Goal: Transaction & Acquisition: Purchase product/service

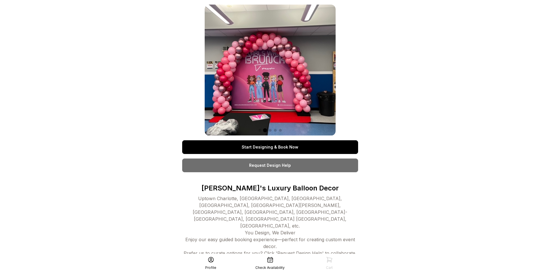
click at [284, 147] on link "Start Designing & Book Now" at bounding box center [270, 147] width 176 height 14
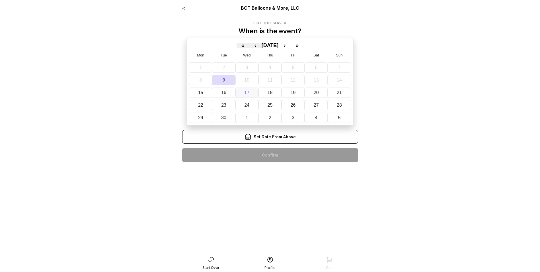
click at [248, 94] on abbr "17" at bounding box center [246, 92] width 5 height 5
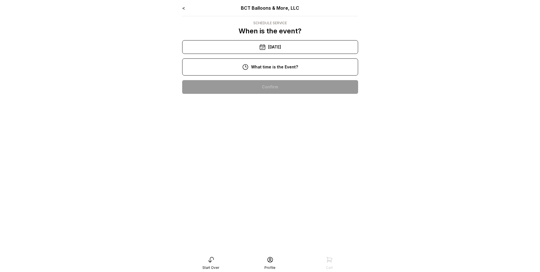
click at [267, 104] on div "11:00 am" at bounding box center [270, 105] width 167 height 14
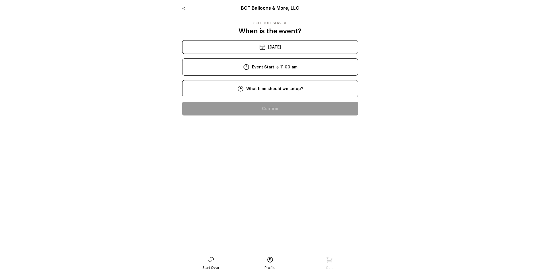
click at [264, 109] on div "8:00 am" at bounding box center [270, 109] width 167 height 14
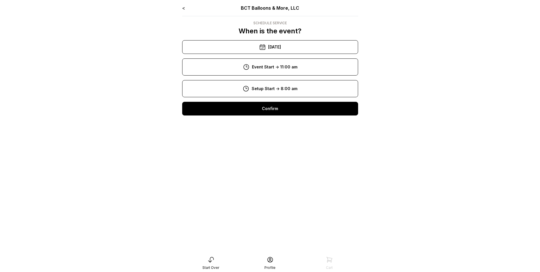
click at [265, 109] on div "Confirm" at bounding box center [270, 109] width 176 height 14
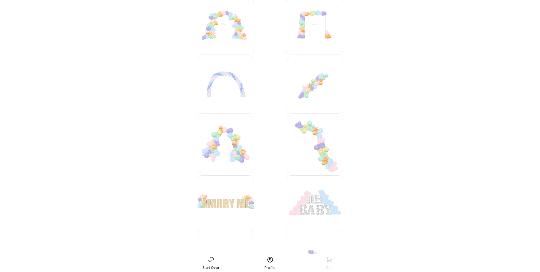
scroll to position [2704, 0]
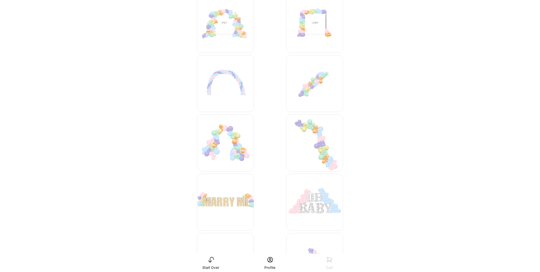
click at [319, 136] on img at bounding box center [314, 142] width 57 height 57
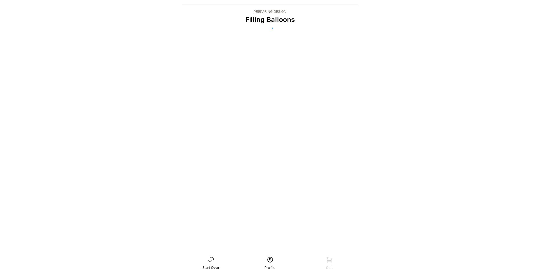
scroll to position [11, 0]
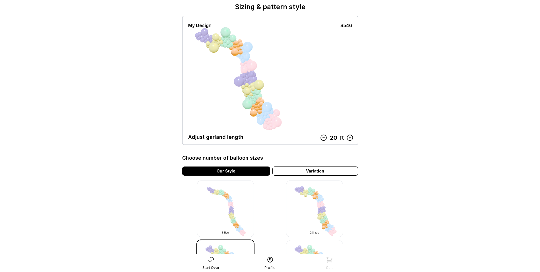
scroll to position [85, 0]
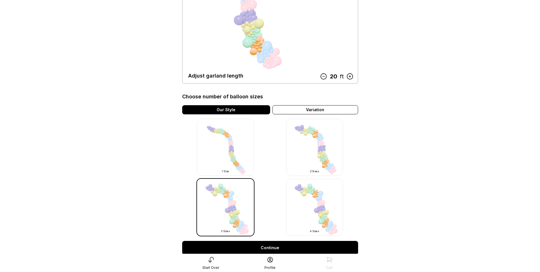
click at [309, 152] on img at bounding box center [314, 147] width 57 height 57
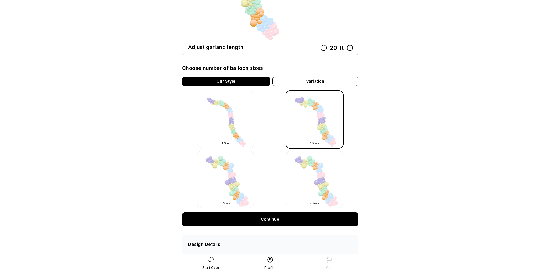
scroll to position [140, 0]
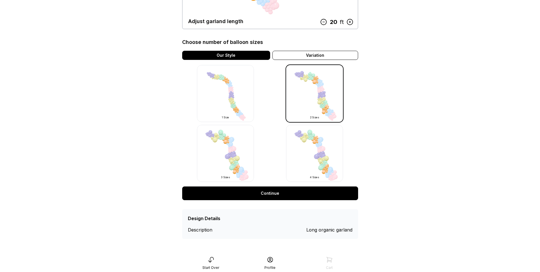
click at [274, 192] on link "Continue" at bounding box center [270, 193] width 176 height 14
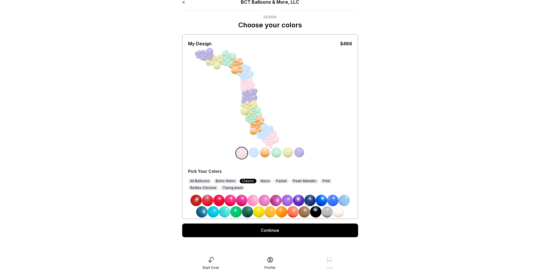
scroll to position [11, 0]
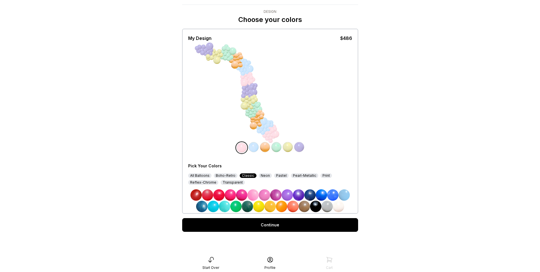
click at [312, 195] on img at bounding box center [309, 194] width 11 height 11
click at [333, 192] on img at bounding box center [332, 194] width 11 height 11
click at [338, 207] on img at bounding box center [338, 205] width 11 height 11
click at [328, 208] on img at bounding box center [326, 205] width 11 height 11
click at [332, 195] on img at bounding box center [332, 194] width 11 height 11
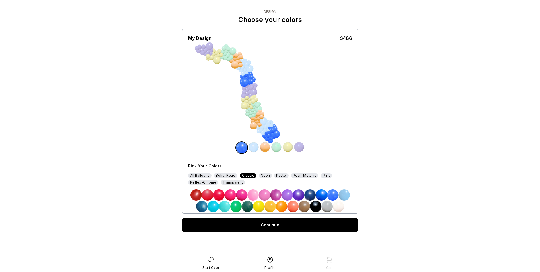
click at [311, 193] on img at bounding box center [309, 194] width 11 height 11
click at [255, 145] on img at bounding box center [253, 146] width 11 height 11
click at [347, 194] on img at bounding box center [343, 194] width 11 height 11
drag, startPoint x: 341, startPoint y: 205, endPoint x: 339, endPoint y: 202, distance: 4.0
click at [341, 205] on img at bounding box center [338, 205] width 11 height 11
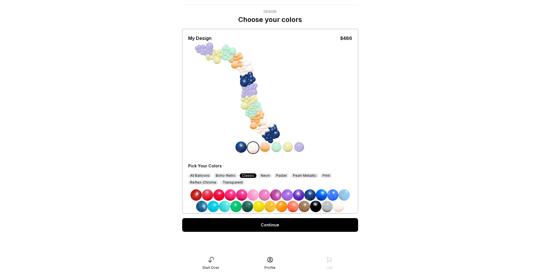
click at [265, 144] on img at bounding box center [264, 146] width 11 height 11
click at [343, 193] on img at bounding box center [343, 194] width 11 height 11
click at [277, 149] on img at bounding box center [276, 146] width 11 height 11
click at [327, 206] on img at bounding box center [326, 205] width 11 height 11
click at [279, 176] on div "Pastel" at bounding box center [281, 175] width 15 height 5
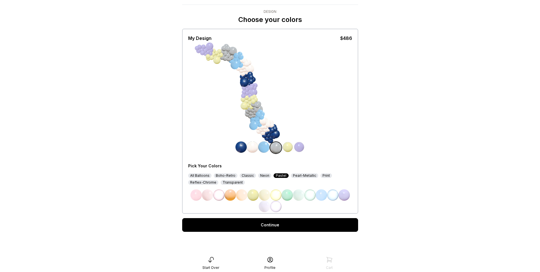
click at [288, 147] on img at bounding box center [287, 146] width 11 height 11
click at [335, 192] on img at bounding box center [332, 194] width 11 height 11
click at [300, 144] on img at bounding box center [299, 146] width 11 height 11
click at [305, 175] on div "Pearl-Metallic" at bounding box center [304, 175] width 27 height 5
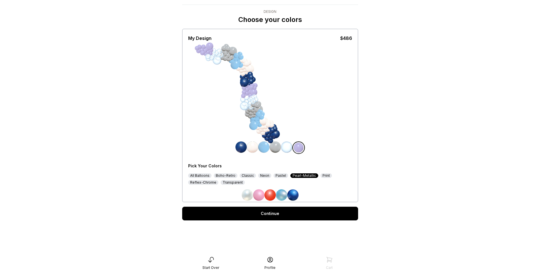
click at [241, 147] on img at bounding box center [240, 146] width 11 height 11
click at [294, 194] on img at bounding box center [292, 194] width 11 height 11
click at [299, 148] on img at bounding box center [299, 146] width 11 height 11
click at [248, 195] on img at bounding box center [247, 194] width 11 height 11
click at [255, 147] on img at bounding box center [252, 146] width 11 height 11
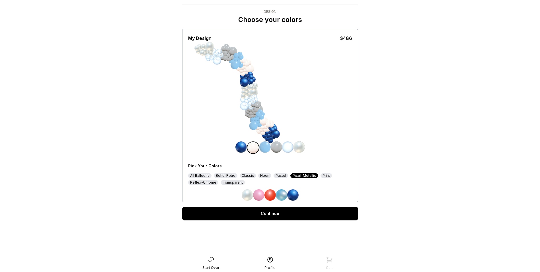
click at [245, 175] on div "Classic" at bounding box center [248, 175] width 16 height 5
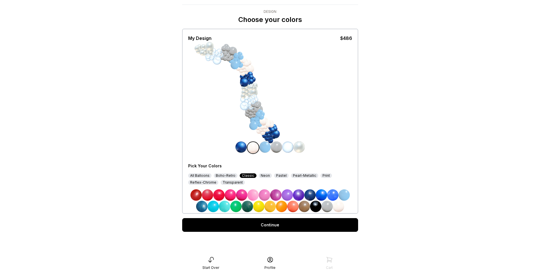
click at [200, 182] on div "Reflex-Chrome" at bounding box center [203, 182] width 30 height 5
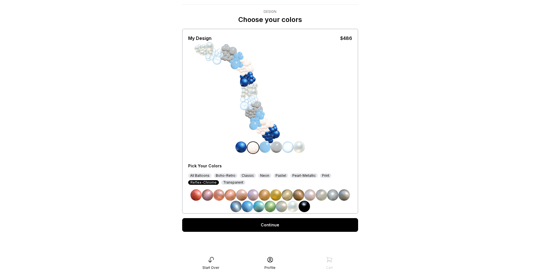
click at [225, 175] on div "Boho-Retro" at bounding box center [226, 175] width 24 height 5
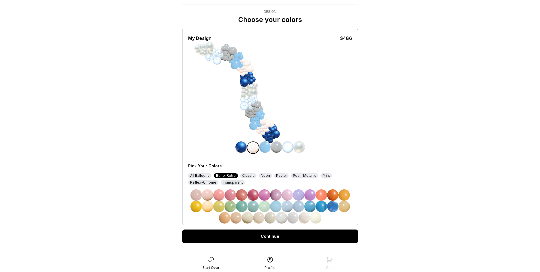
click at [287, 149] on img at bounding box center [287, 146] width 11 height 11
click at [336, 207] on img at bounding box center [332, 205] width 11 height 11
click at [320, 208] on img at bounding box center [321, 205] width 11 height 11
click at [303, 206] on img at bounding box center [298, 205] width 11 height 11
click at [336, 207] on img at bounding box center [332, 205] width 11 height 11
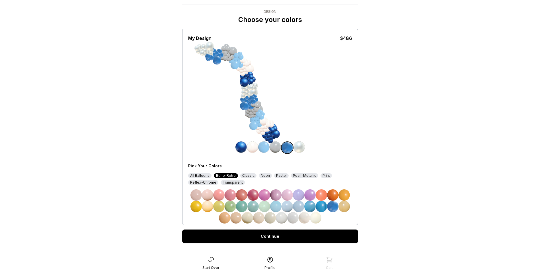
click at [267, 147] on img at bounding box center [263, 146] width 11 height 11
click at [263, 177] on div "Neon" at bounding box center [265, 175] width 13 height 5
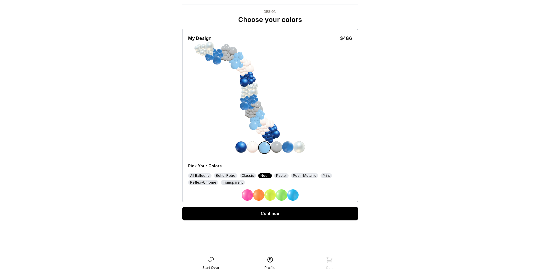
click at [249, 176] on div "Classic" at bounding box center [248, 175] width 16 height 5
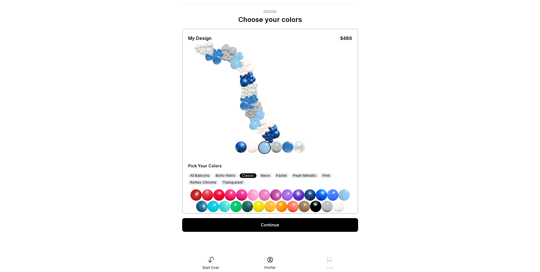
click at [322, 194] on img at bounding box center [321, 194] width 11 height 11
click at [334, 194] on img at bounding box center [332, 194] width 11 height 11
click at [203, 205] on img at bounding box center [201, 205] width 11 height 11
click at [281, 225] on link "Continue" at bounding box center [270, 225] width 176 height 14
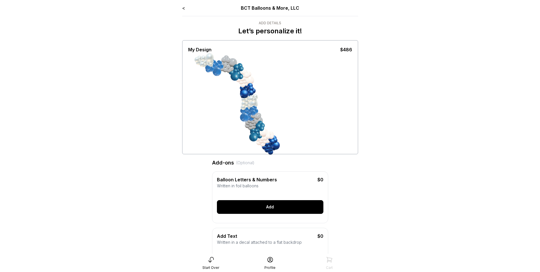
click at [256, 210] on div "Add" at bounding box center [270, 207] width 106 height 14
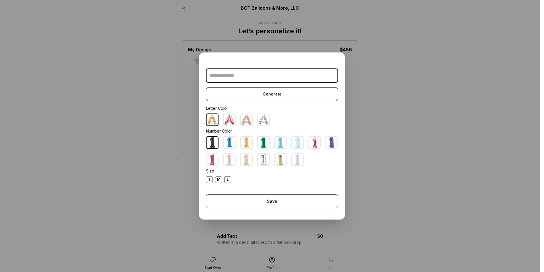
click at [263, 121] on img at bounding box center [263, 119] width 11 height 11
click at [238, 77] on input "text" at bounding box center [272, 75] width 132 height 14
type input "***"
click at [217, 179] on div "M" at bounding box center [218, 179] width 7 height 7
click at [264, 161] on img at bounding box center [263, 159] width 11 height 11
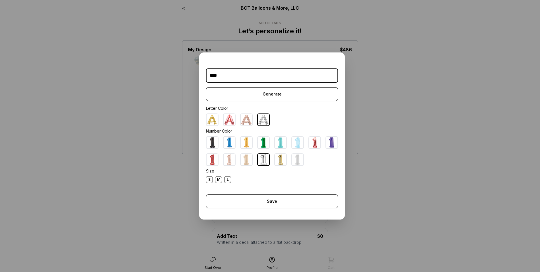
click at [267, 119] on img at bounding box center [263, 119] width 11 height 11
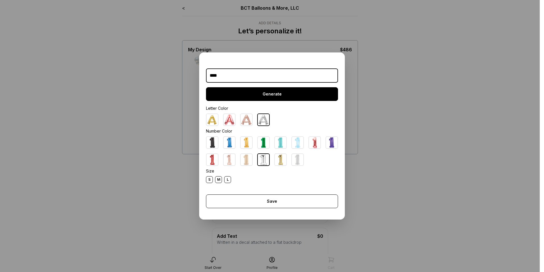
click at [277, 95] on div "Generate" at bounding box center [272, 94] width 132 height 14
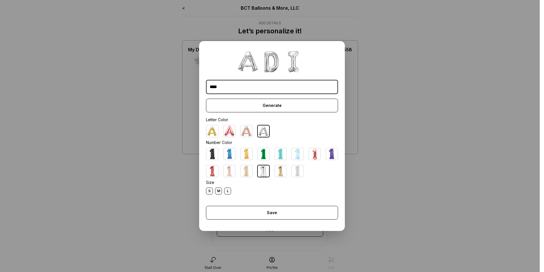
click at [229, 187] on div "S M L" at bounding box center [272, 190] width 132 height 7
click at [227, 191] on div "L" at bounding box center [227, 190] width 7 height 7
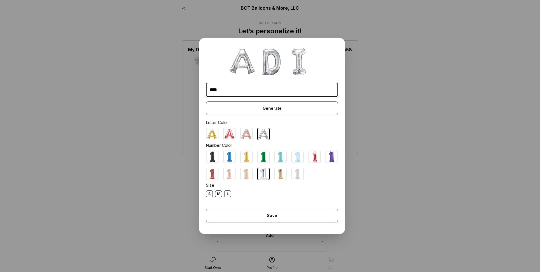
click at [209, 195] on div "S" at bounding box center [209, 193] width 7 height 7
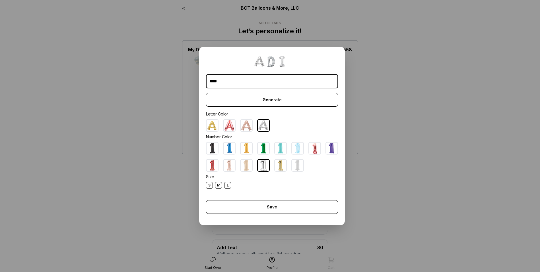
click at [216, 186] on div "M" at bounding box center [218, 185] width 7 height 7
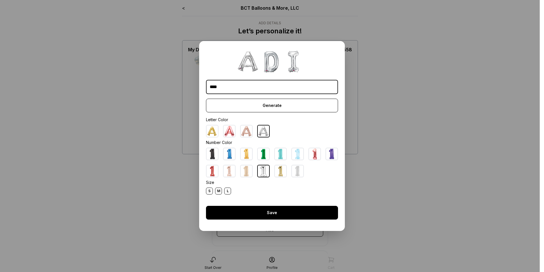
click at [281, 213] on div "Save" at bounding box center [272, 213] width 132 height 14
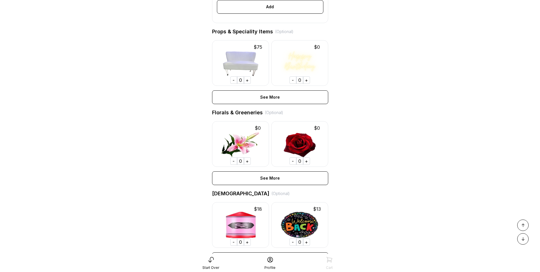
scroll to position [392, 0]
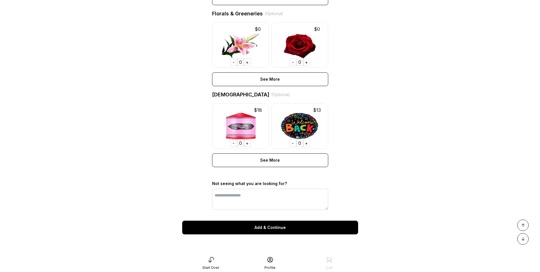
click at [267, 227] on div "Add & Continue" at bounding box center [270, 227] width 176 height 14
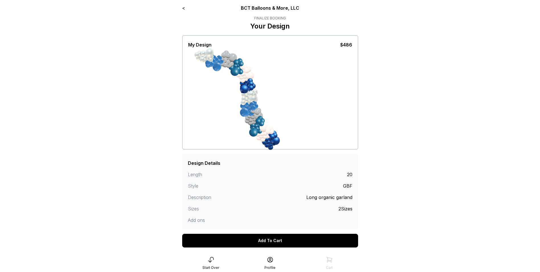
click at [275, 238] on div "Add To Cart" at bounding box center [270, 240] width 176 height 14
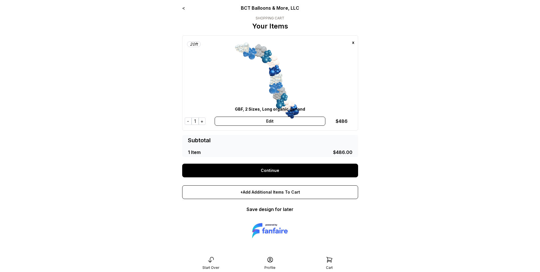
click at [260, 171] on link "Continue" at bounding box center [270, 170] width 176 height 14
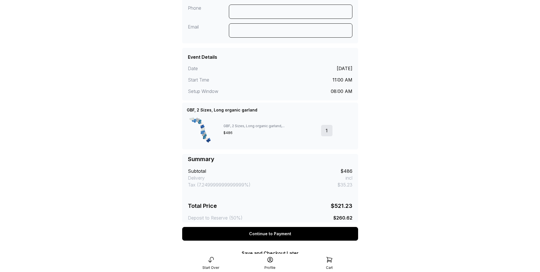
scroll to position [108, 0]
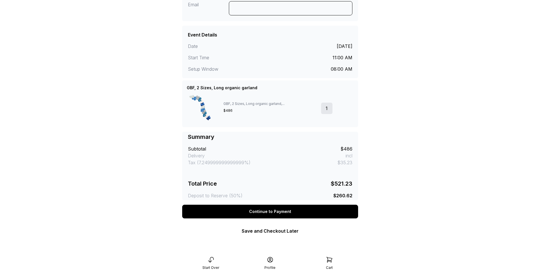
click at [276, 231] on link "Save and Checkout Later" at bounding box center [270, 231] width 57 height 6
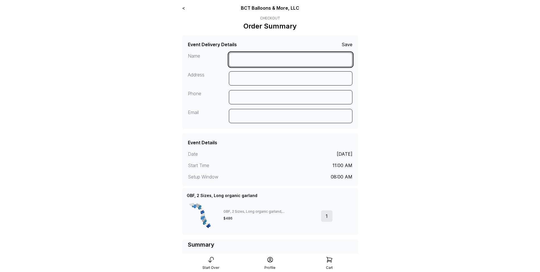
click at [259, 60] on input at bounding box center [291, 59] width 124 height 14
type input "**********"
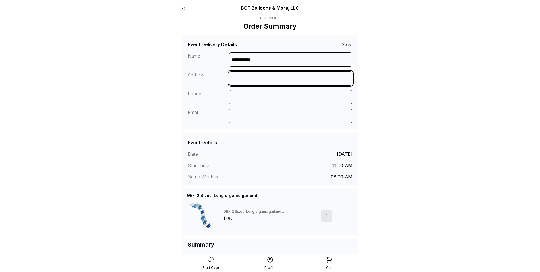
drag, startPoint x: 258, startPoint y: 83, endPoint x: 258, endPoint y: 80, distance: 3.5
click at [258, 82] on input at bounding box center [291, 78] width 124 height 14
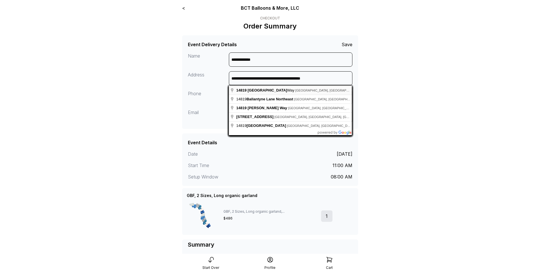
type input "**********"
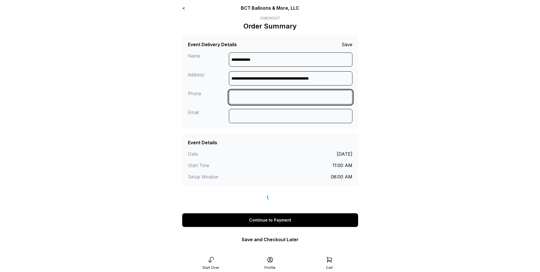
drag, startPoint x: 258, startPoint y: 97, endPoint x: 257, endPoint y: 93, distance: 3.5
click at [258, 97] on input at bounding box center [291, 97] width 124 height 14
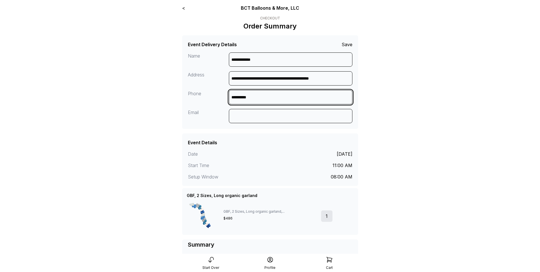
type input "**********"
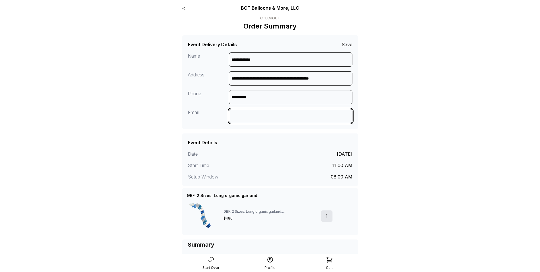
click at [307, 117] on input at bounding box center [291, 116] width 124 height 14
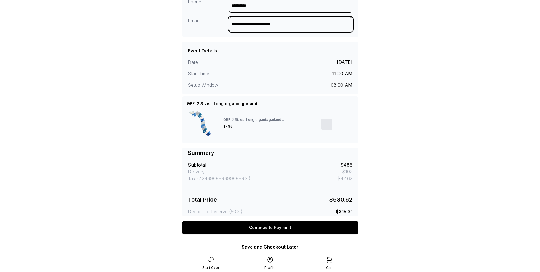
scroll to position [108, 0]
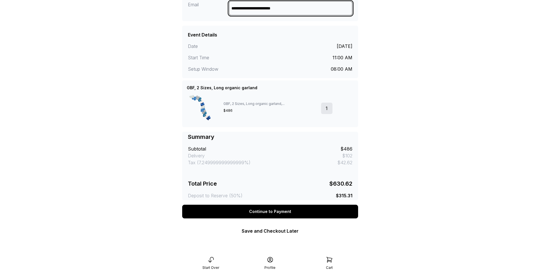
type input "**********"
click at [269, 230] on link "Save and Checkout Later" at bounding box center [270, 231] width 57 height 6
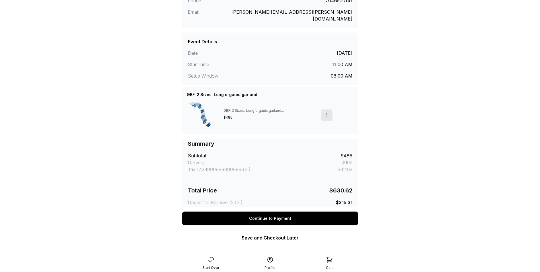
scroll to position [0, 0]
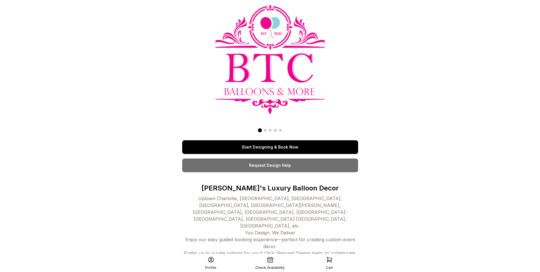
click at [266, 151] on link "Start Designing & Book Now" at bounding box center [270, 147] width 176 height 14
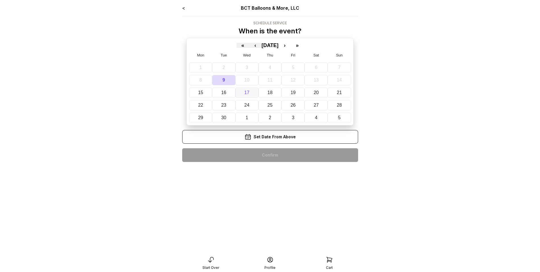
click at [249, 92] on abbr "17" at bounding box center [246, 92] width 5 height 5
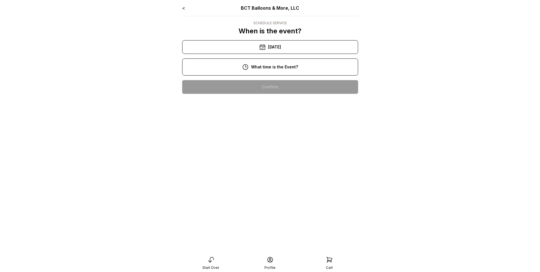
click at [272, 107] on div "11:00 am" at bounding box center [270, 105] width 167 height 14
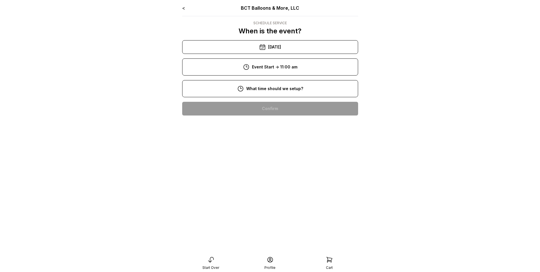
click at [269, 106] on div "8:00 am" at bounding box center [270, 109] width 167 height 14
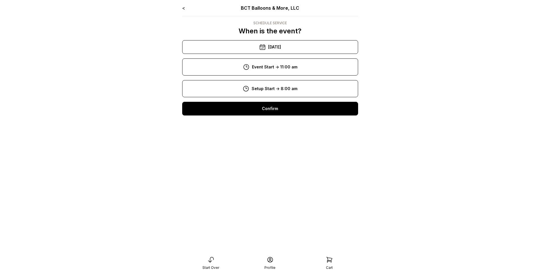
click at [272, 112] on div "Confirm" at bounding box center [270, 109] width 176 height 14
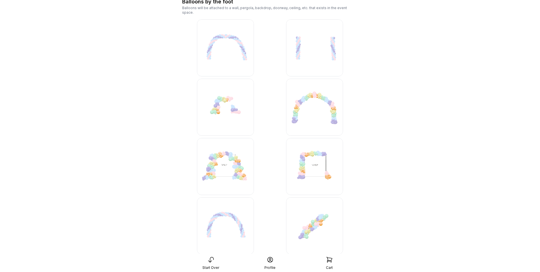
scroll to position [2562, 0]
click at [221, 106] on img at bounding box center [225, 107] width 57 height 57
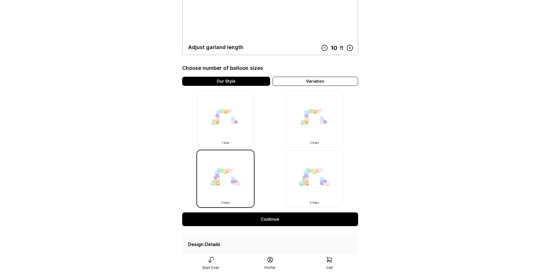
scroll to position [28, 0]
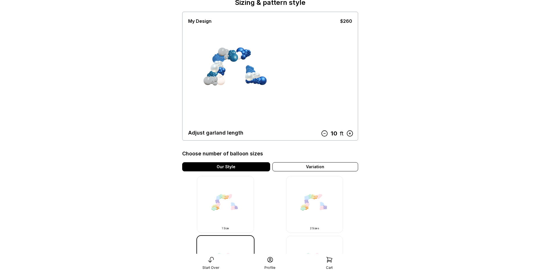
click at [350, 133] on icon at bounding box center [350, 133] width 6 height 6
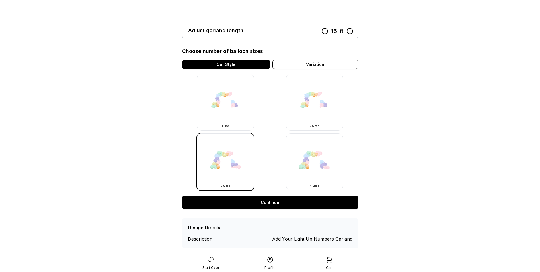
scroll to position [140, 0]
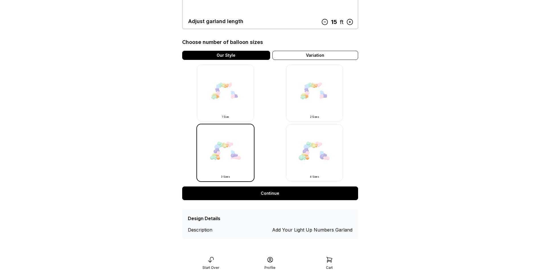
click at [299, 192] on link "Continue" at bounding box center [270, 193] width 176 height 14
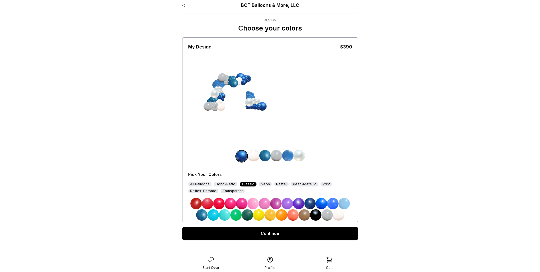
scroll to position [11, 0]
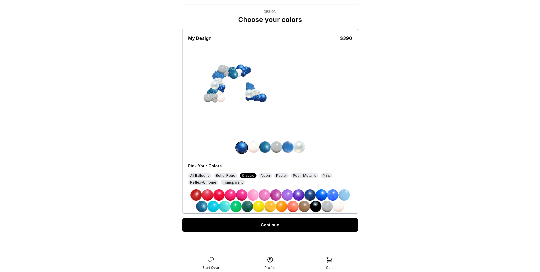
click at [256, 222] on link "Continue" at bounding box center [270, 225] width 176 height 14
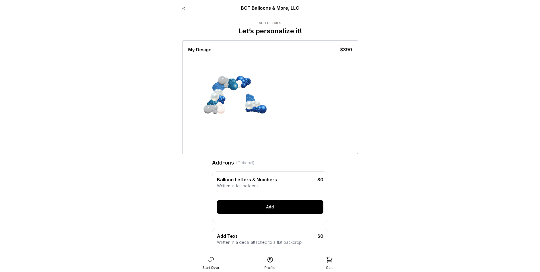
click at [282, 212] on div "Add" at bounding box center [270, 207] width 106 height 14
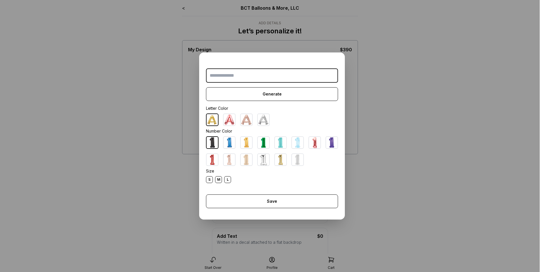
click at [260, 118] on img at bounding box center [263, 119] width 11 height 11
click at [220, 73] on input "text" at bounding box center [272, 75] width 132 height 14
type input "***"
click at [216, 180] on div "M" at bounding box center [218, 179] width 7 height 7
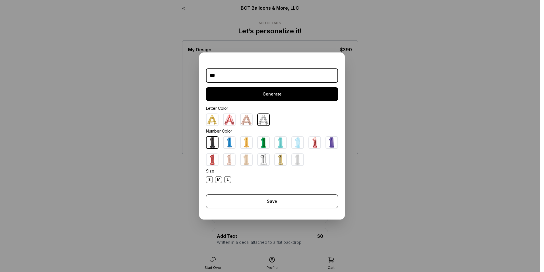
click at [296, 97] on div "Generate" at bounding box center [272, 94] width 132 height 14
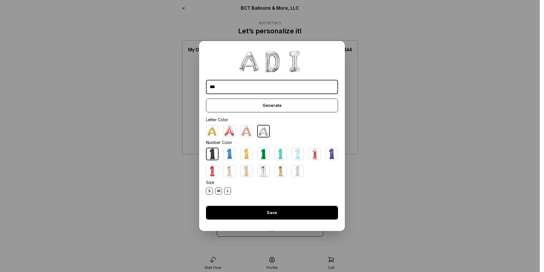
click at [275, 215] on div "Save" at bounding box center [272, 213] width 132 height 14
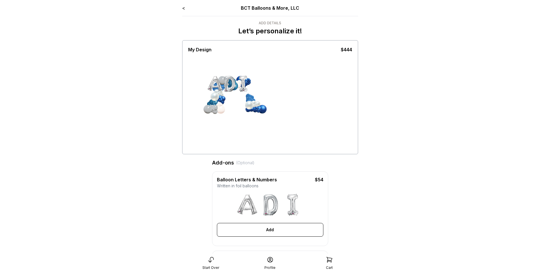
click at [267, 203] on img at bounding box center [270, 204] width 23 height 23
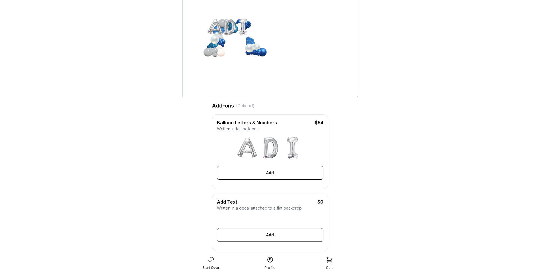
scroll to position [28, 0]
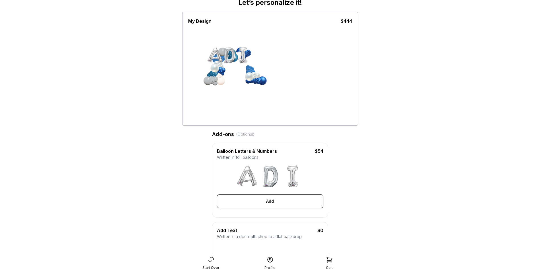
drag, startPoint x: 255, startPoint y: 174, endPoint x: 281, endPoint y: 195, distance: 33.9
click at [255, 175] on img at bounding box center [247, 176] width 23 height 23
click at [272, 208] on div "Add" at bounding box center [270, 201] width 106 height 14
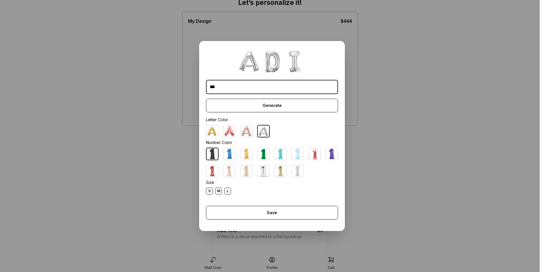
click at [209, 189] on div "S" at bounding box center [209, 190] width 7 height 7
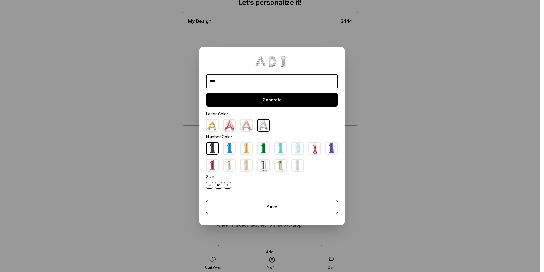
click at [270, 99] on div "Generate" at bounding box center [272, 100] width 132 height 14
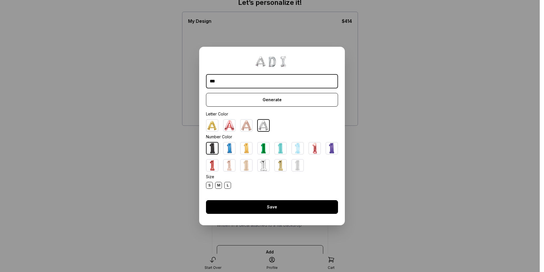
click at [276, 207] on div "Save" at bounding box center [272, 207] width 132 height 14
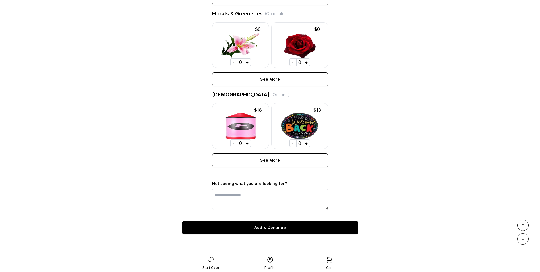
scroll to position [381, 0]
click at [273, 226] on div "Add & Continue" at bounding box center [270, 227] width 176 height 14
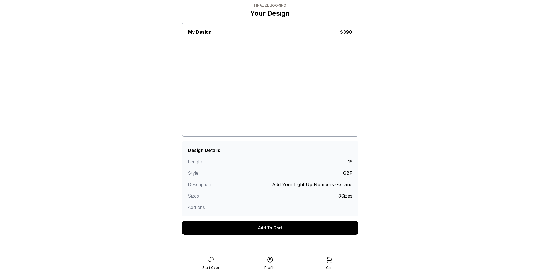
scroll to position [20, 0]
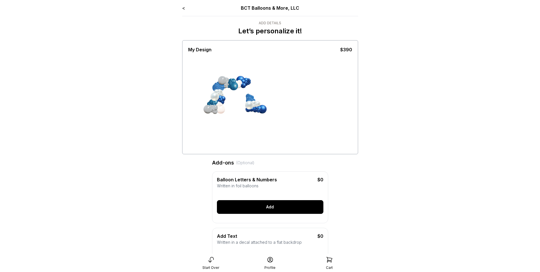
click at [292, 214] on div "Add" at bounding box center [270, 207] width 106 height 14
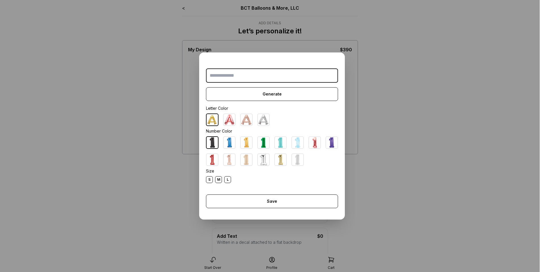
click at [261, 118] on img at bounding box center [263, 119] width 11 height 11
click at [252, 76] on input "text" at bounding box center [272, 75] width 132 height 14
type input "***"
click at [209, 177] on div "S" at bounding box center [209, 179] width 7 height 7
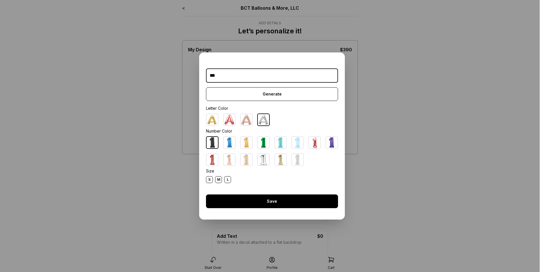
click at [255, 202] on div "Save" at bounding box center [272, 201] width 132 height 14
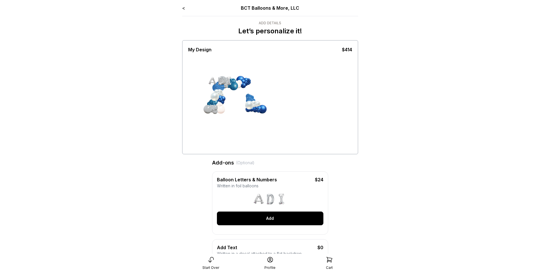
click at [274, 223] on div "Add" at bounding box center [270, 218] width 106 height 14
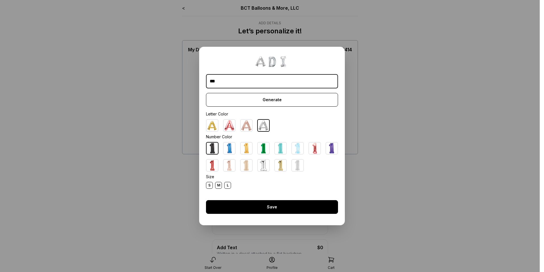
click at [276, 208] on div "Save" at bounding box center [272, 207] width 132 height 14
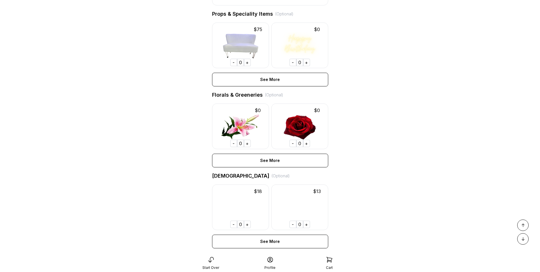
scroll to position [370, 0]
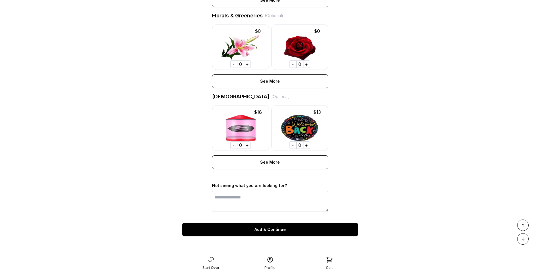
click at [286, 236] on div "Add & Continue" at bounding box center [270, 229] width 176 height 14
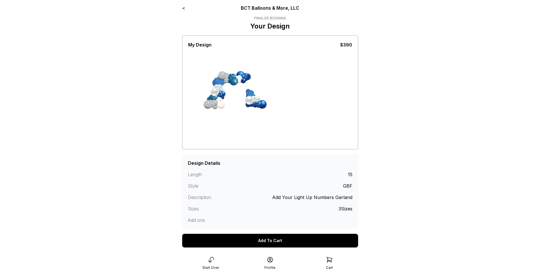
click at [275, 241] on div "Add To Cart" at bounding box center [270, 240] width 176 height 14
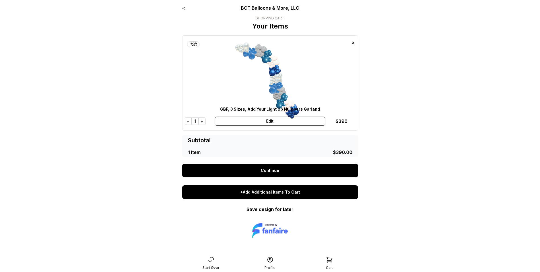
click at [279, 190] on div "+Add Additional Items To Cart" at bounding box center [270, 192] width 176 height 14
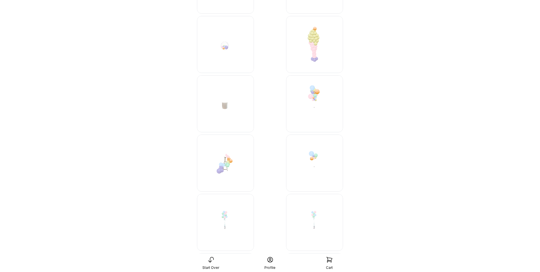
scroll to position [4247, 0]
click at [229, 216] on img at bounding box center [225, 222] width 57 height 57
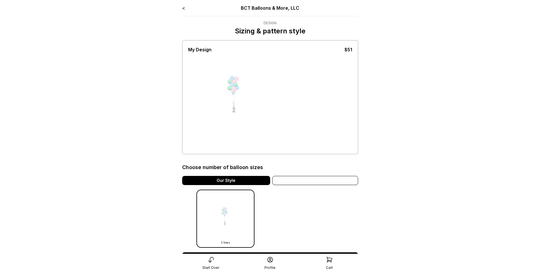
click at [293, 182] on div "Variation" at bounding box center [315, 180] width 86 height 9
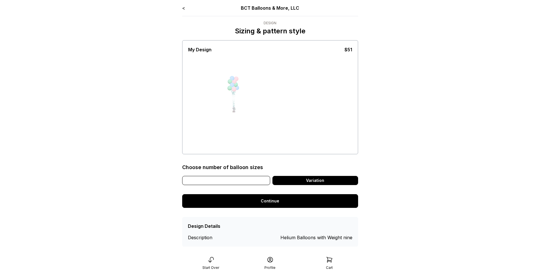
click at [232, 181] on div "Our Style" at bounding box center [226, 180] width 88 height 9
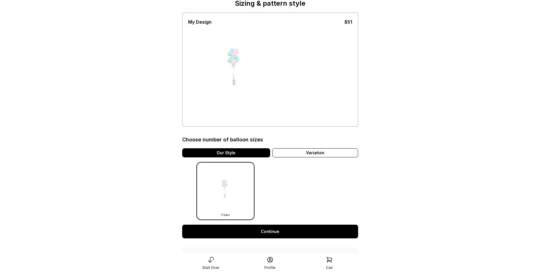
scroll to position [66, 0]
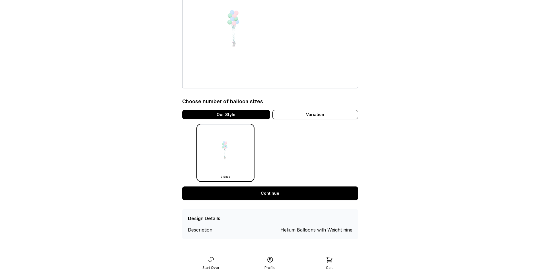
click at [257, 196] on link "Continue" at bounding box center [270, 193] width 176 height 14
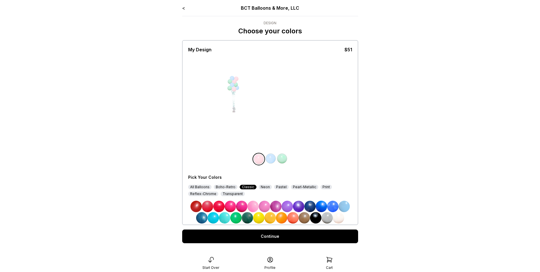
click at [199, 186] on div "All Balloons" at bounding box center [199, 186] width 23 height 5
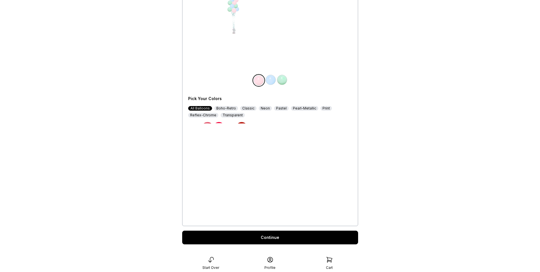
scroll to position [85, 0]
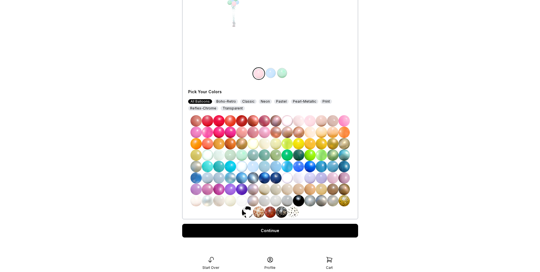
click at [267, 178] on img at bounding box center [264, 177] width 11 height 11
click at [275, 75] on img at bounding box center [270, 72] width 11 height 11
click at [219, 200] on img at bounding box center [218, 200] width 11 height 11
click at [182, 194] on div "My Design $51 Pick Your Colors All Balloons Boho-Retro Classic Neon Pastel Pear…" at bounding box center [270, 87] width 176 height 264
click at [201, 198] on img at bounding box center [195, 200] width 11 height 11
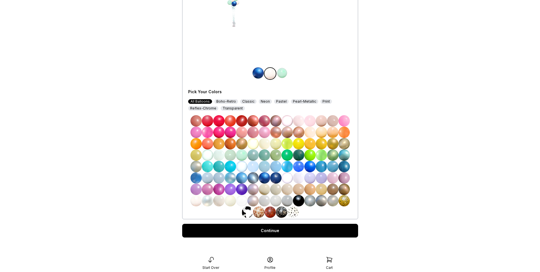
click at [200, 200] on img at bounding box center [195, 200] width 11 height 11
click at [274, 74] on img at bounding box center [269, 73] width 11 height 11
click at [199, 198] on img at bounding box center [195, 200] width 11 height 11
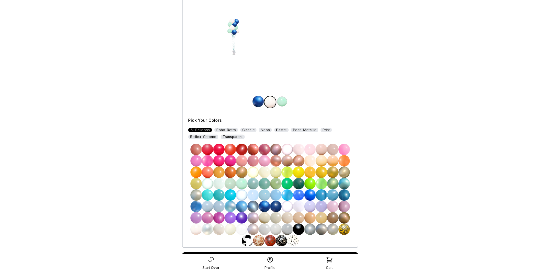
click at [282, 103] on img at bounding box center [281, 101] width 11 height 11
click at [310, 227] on img at bounding box center [309, 228] width 11 height 11
click at [334, 227] on img at bounding box center [332, 228] width 11 height 11
click at [323, 226] on img at bounding box center [321, 228] width 11 height 11
click at [311, 229] on img at bounding box center [309, 228] width 11 height 11
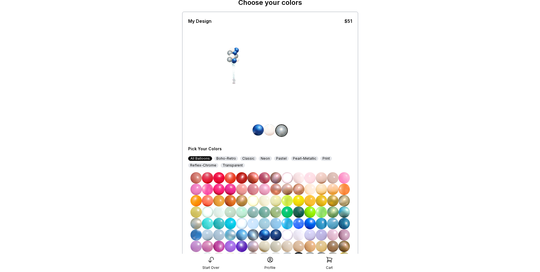
scroll to position [89, 0]
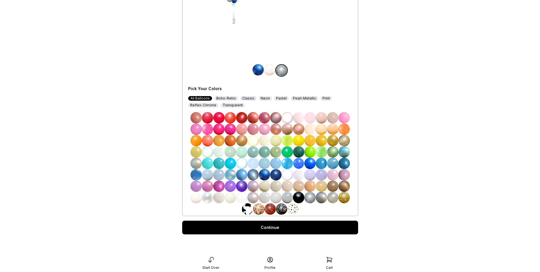
click at [267, 70] on img at bounding box center [269, 69] width 11 height 11
click at [246, 160] on img at bounding box center [241, 162] width 11 height 11
click at [245, 163] on img at bounding box center [241, 162] width 11 height 11
click at [244, 196] on img at bounding box center [241, 197] width 11 height 11
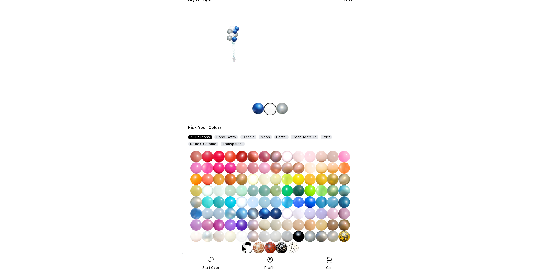
scroll to position [60, 0]
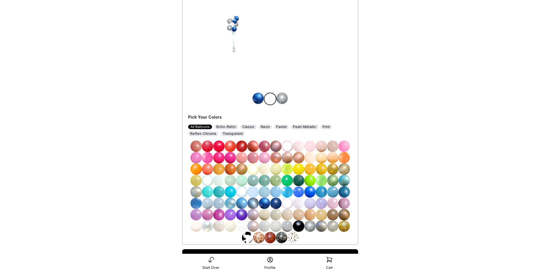
click at [207, 227] on img at bounding box center [207, 225] width 11 height 11
click at [195, 227] on img at bounding box center [195, 225] width 11 height 11
click at [231, 228] on img at bounding box center [230, 225] width 11 height 11
click at [219, 227] on img at bounding box center [218, 225] width 11 height 11
click at [198, 225] on img at bounding box center [195, 225] width 11 height 11
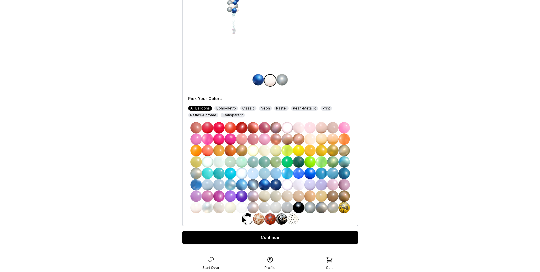
scroll to position [89, 0]
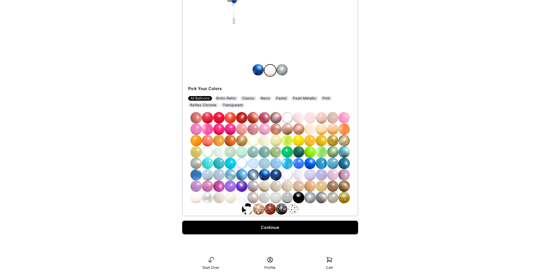
click at [284, 227] on link "Continue" at bounding box center [270, 227] width 176 height 14
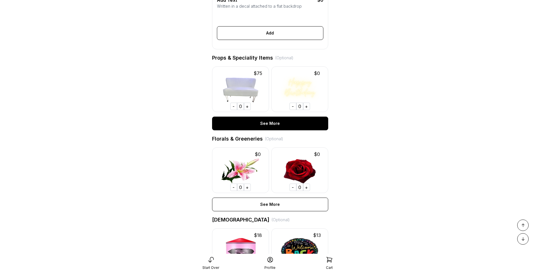
scroll to position [369, 0]
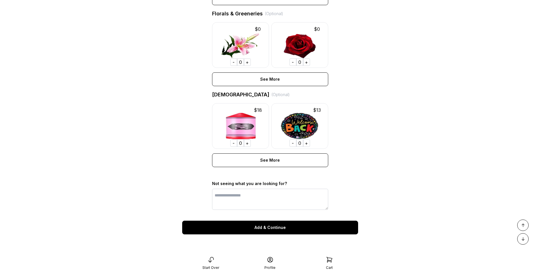
click at [274, 231] on div "Add & Continue" at bounding box center [270, 227] width 176 height 14
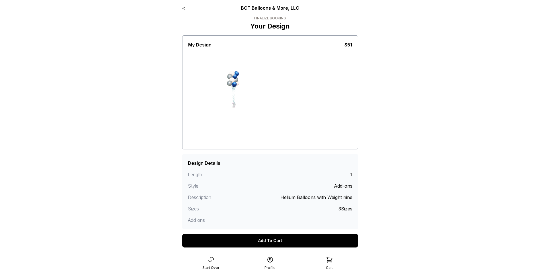
click at [276, 241] on div "Add To Cart" at bounding box center [270, 240] width 176 height 14
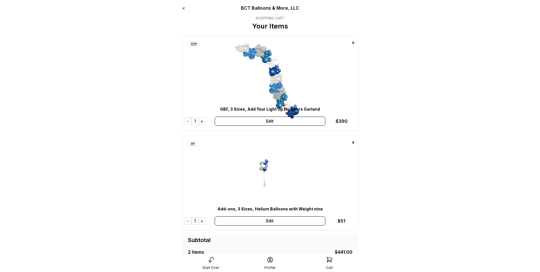
click at [204, 221] on div "+" at bounding box center [202, 220] width 7 height 7
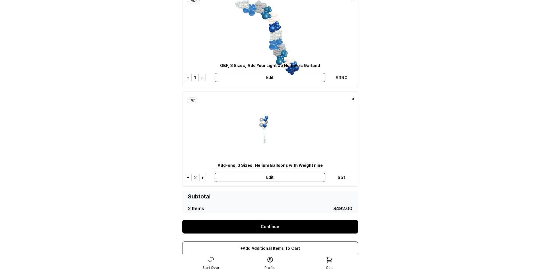
scroll to position [43, 0]
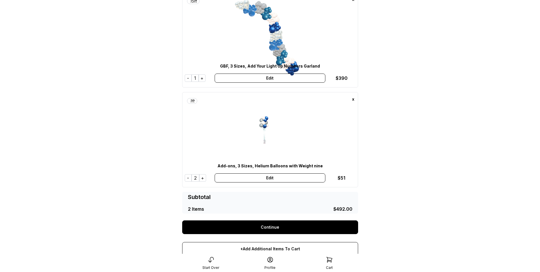
click at [489, 181] on main "< BCT Balloons & More, LLC SHOPPING CART Your Items 15 ft x GBF, 3 Sizes, Add Y…" at bounding box center [270, 137] width 540 height 360
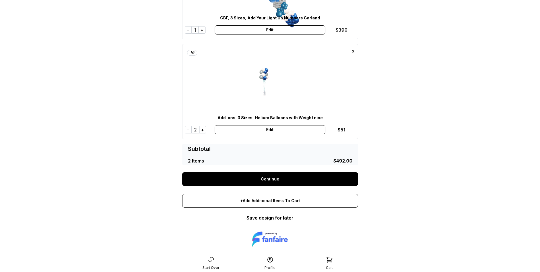
scroll to position [100, 0]
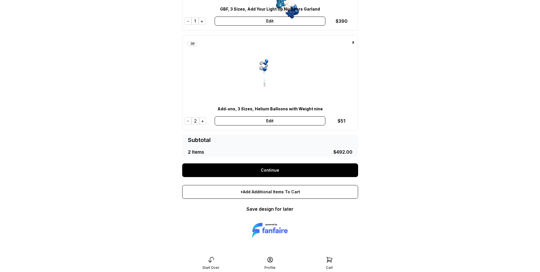
click at [329, 169] on link "Continue" at bounding box center [270, 170] width 176 height 14
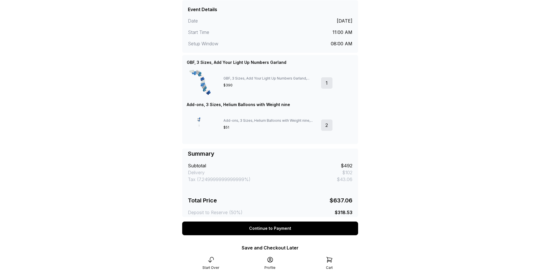
scroll to position [142, 0]
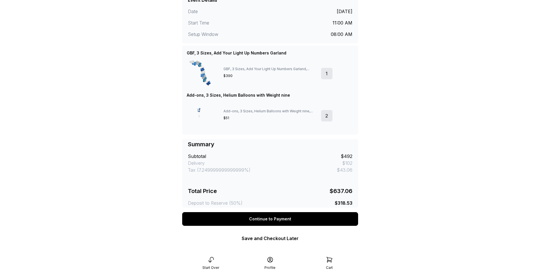
click at [270, 219] on div "Continue to Payment" at bounding box center [270, 219] width 176 height 14
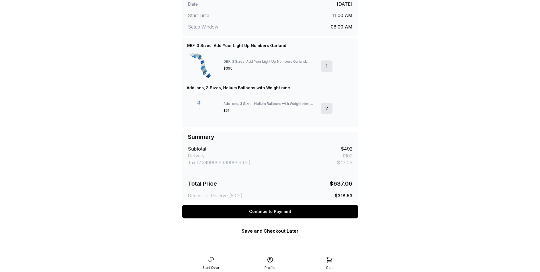
scroll to position [113, 0]
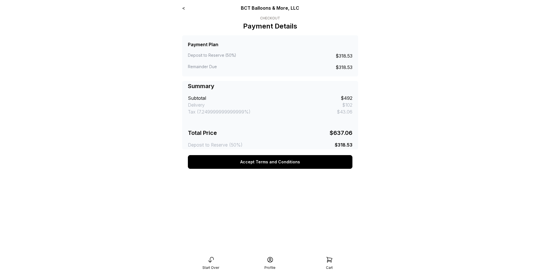
click at [283, 162] on button "Accept Terms and Conditions" at bounding box center [270, 162] width 165 height 14
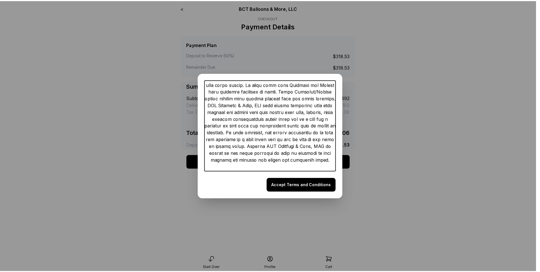
scroll to position [1230, 0]
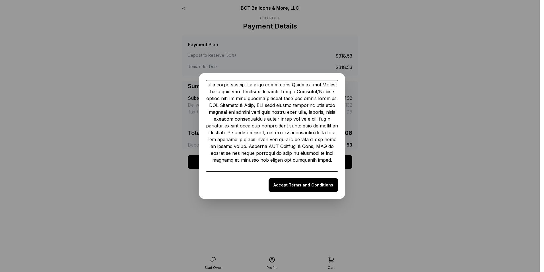
click at [296, 186] on button "Accept Terms and Conditions" at bounding box center [303, 185] width 69 height 14
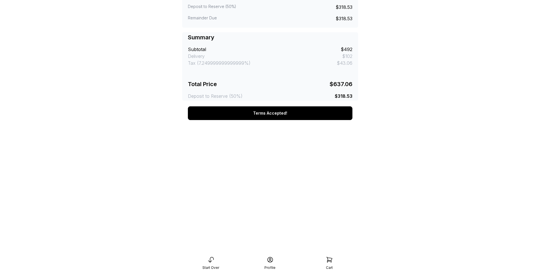
scroll to position [77, 0]
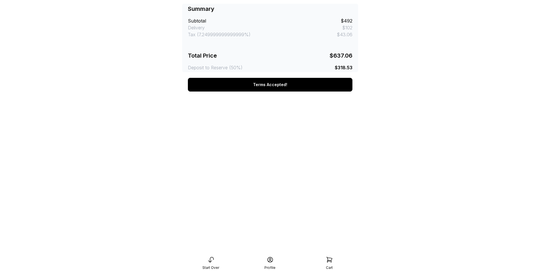
click at [395, 170] on main "< BCT Balloons & More, LLC Checkout Payment Details Payment Plan Deposit to Res…" at bounding box center [270, 113] width 540 height 381
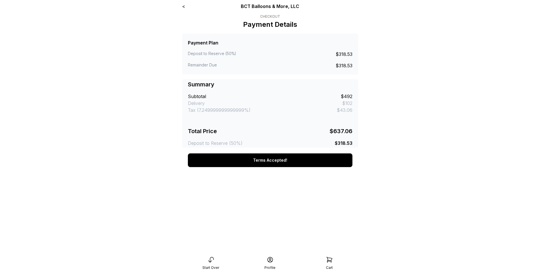
scroll to position [0, 0]
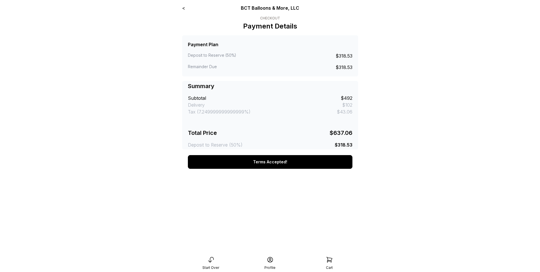
click at [183, 7] on link "<" at bounding box center [183, 8] width 3 height 6
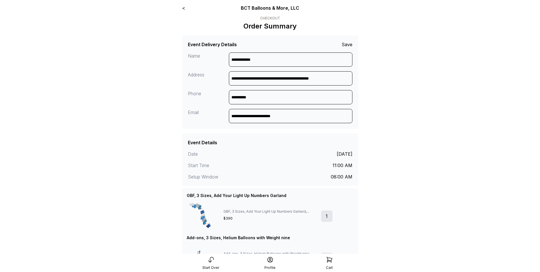
click at [184, 9] on link "<" at bounding box center [183, 8] width 3 height 6
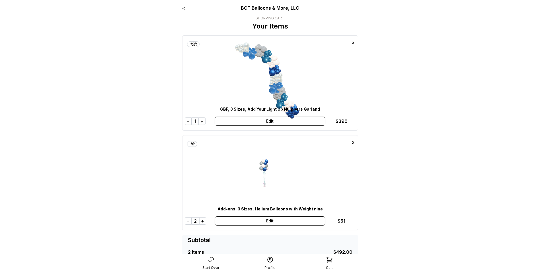
click at [295, 122] on div "Edit" at bounding box center [270, 120] width 111 height 9
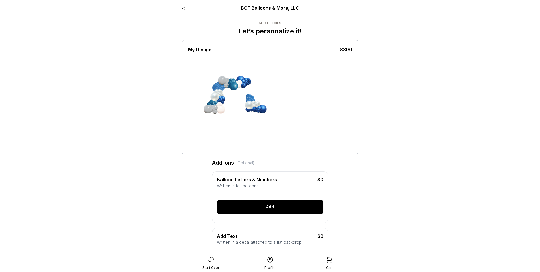
click at [268, 214] on div "Add" at bounding box center [270, 207] width 106 height 14
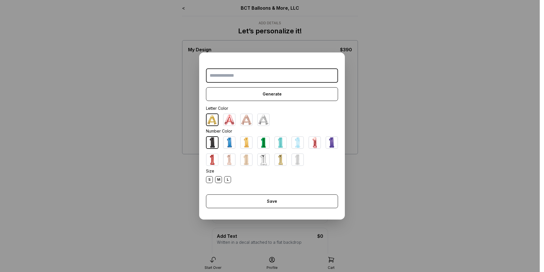
drag, startPoint x: 264, startPoint y: 120, endPoint x: 263, endPoint y: 115, distance: 5.3
click at [264, 120] on img at bounding box center [263, 119] width 11 height 11
click at [255, 75] on input "text" at bounding box center [272, 75] width 132 height 14
type input "***"
click at [208, 178] on div "S" at bounding box center [209, 179] width 7 height 7
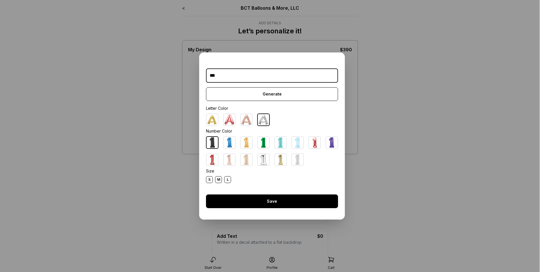
click at [276, 199] on div "Save" at bounding box center [272, 201] width 132 height 14
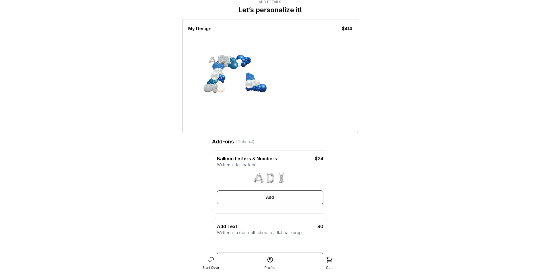
scroll to position [28, 0]
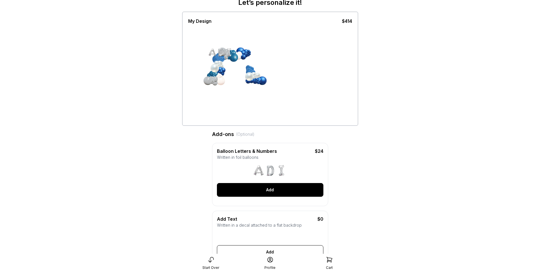
click at [268, 196] on div "Add" at bounding box center [270, 190] width 106 height 14
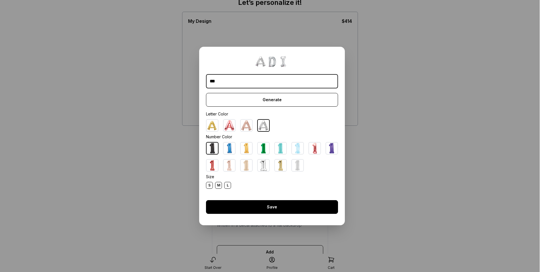
click at [288, 209] on div "Save" at bounding box center [272, 207] width 132 height 14
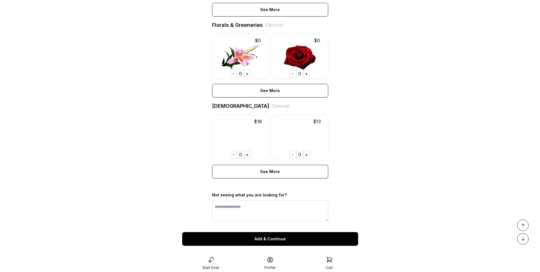
scroll to position [381, 0]
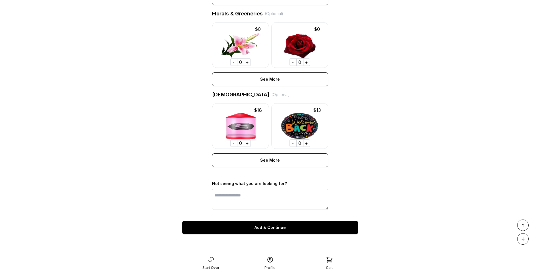
click at [276, 229] on div "Add & Continue" at bounding box center [270, 227] width 176 height 14
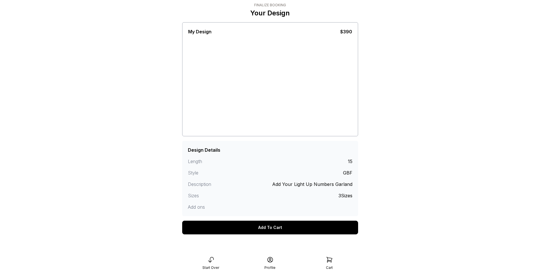
scroll to position [20, 0]
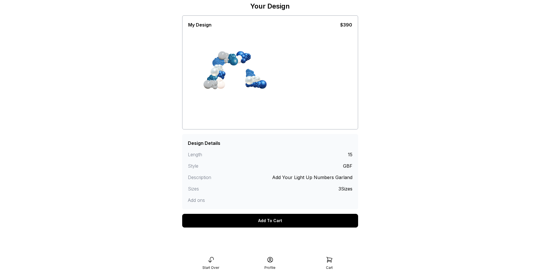
click at [266, 221] on div "Add To Cart" at bounding box center [270, 221] width 176 height 14
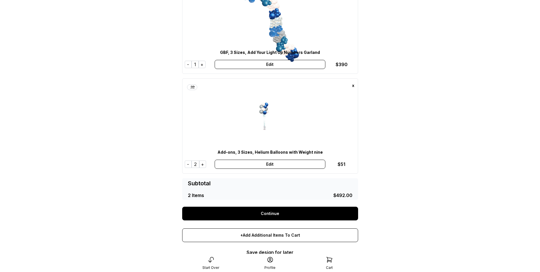
scroll to position [85, 0]
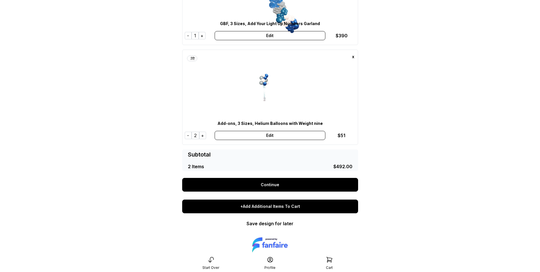
click at [280, 209] on div "+Add Additional Items To Cart" at bounding box center [270, 206] width 176 height 14
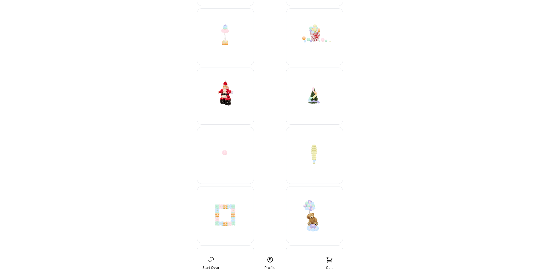
scroll to position [5756, 0]
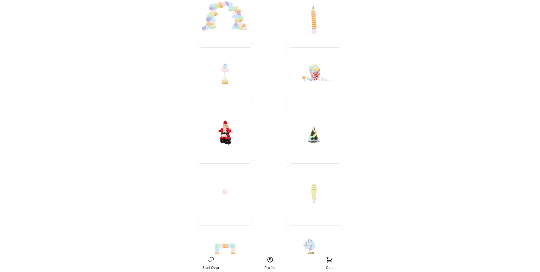
click at [330, 261] on icon at bounding box center [329, 259] width 7 height 7
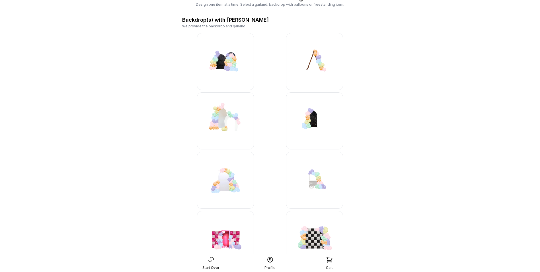
scroll to position [85, 0]
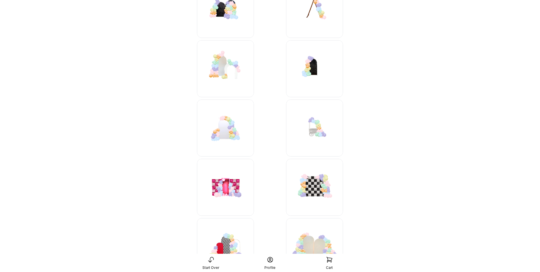
click at [332, 260] on icon at bounding box center [329, 259] width 7 height 7
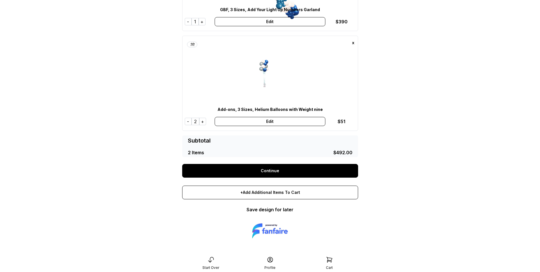
scroll to position [100, 0]
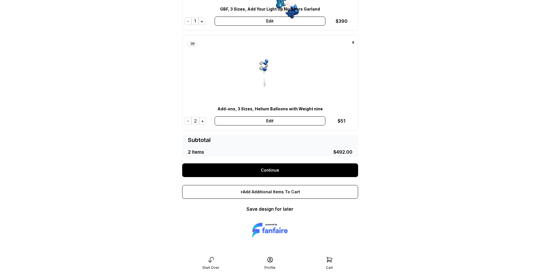
click at [273, 170] on link "Continue" at bounding box center [270, 170] width 176 height 14
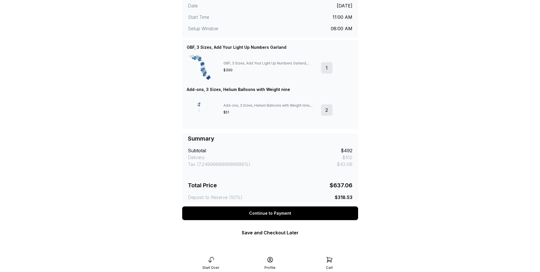
scroll to position [150, 0]
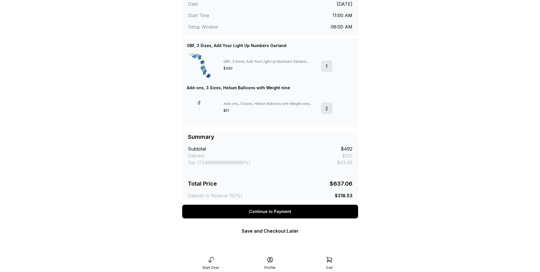
click at [292, 213] on div "Continue to Payment" at bounding box center [270, 211] width 176 height 14
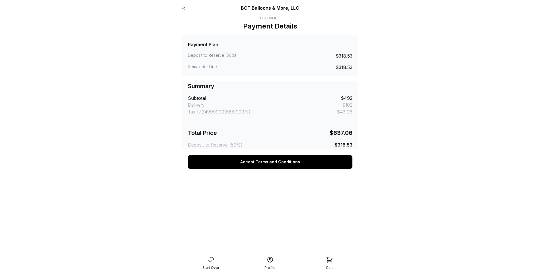
click at [284, 162] on button "Accept Terms and Conditions" at bounding box center [270, 162] width 165 height 14
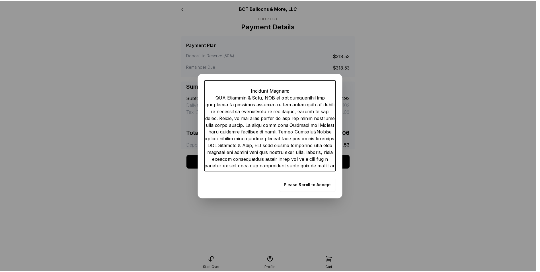
scroll to position [1230, 0]
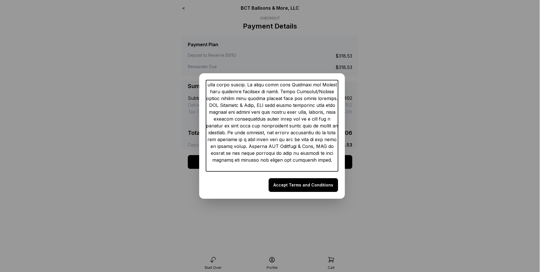
click at [310, 182] on button "Accept Terms and Conditions" at bounding box center [303, 185] width 69 height 14
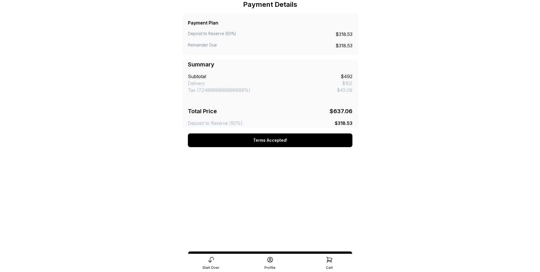
scroll to position [0, 0]
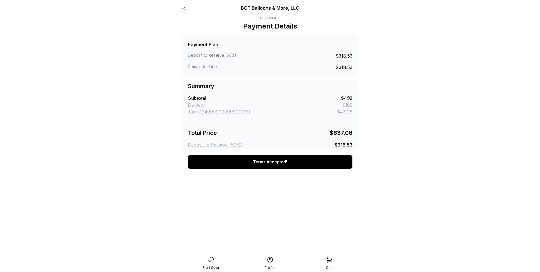
click at [281, 163] on button "Terms Accepted!" at bounding box center [270, 162] width 165 height 14
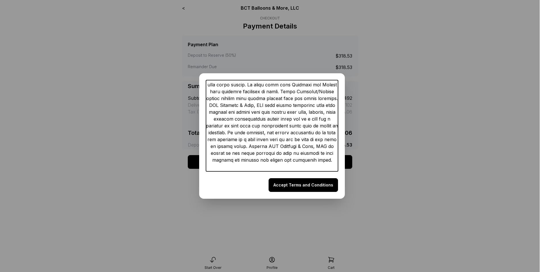
click at [420, 120] on dialog "Terms of Service END Accept Terms and Conditions" at bounding box center [272, 136] width 544 height 272
click at [304, 183] on button "Accept Terms and Conditions" at bounding box center [303, 185] width 69 height 14
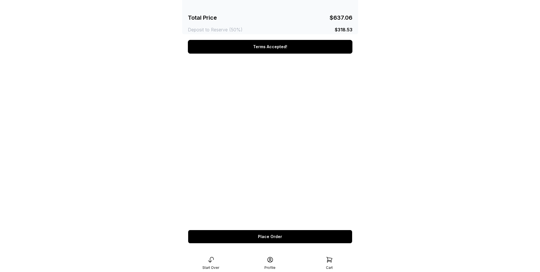
scroll to position [121, 0]
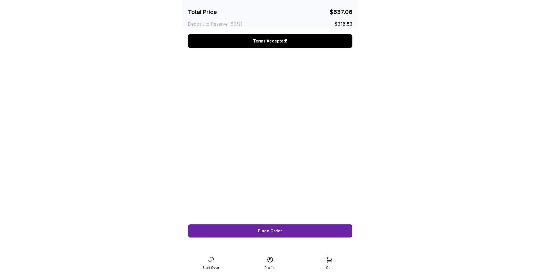
click at [284, 232] on button "Place Order" at bounding box center [270, 231] width 165 height 14
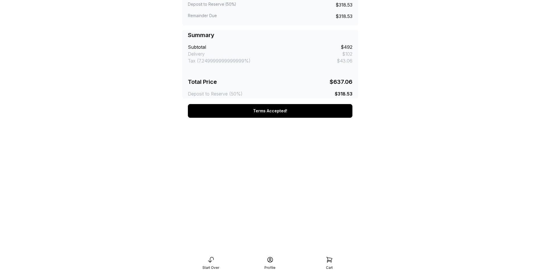
scroll to position [114, 0]
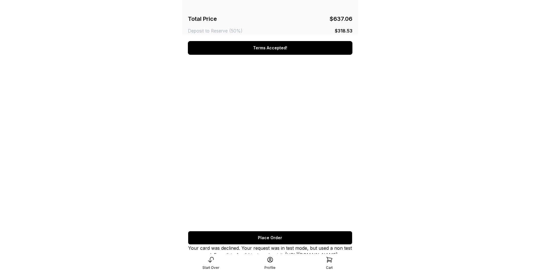
click at [327, 262] on icon at bounding box center [329, 259] width 7 height 7
